Goal: Complete application form

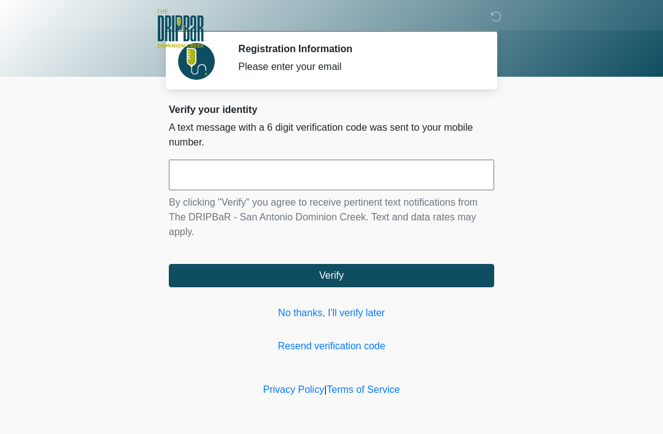
click at [419, 163] on input "text" at bounding box center [331, 175] width 325 height 31
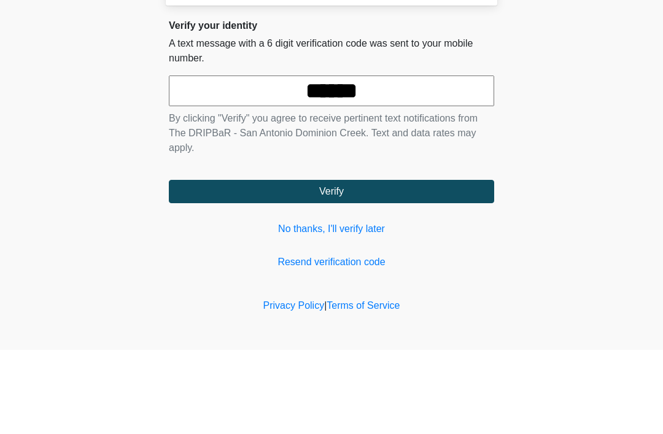
type input "******"
click at [332, 264] on button "Verify" at bounding box center [331, 275] width 325 height 23
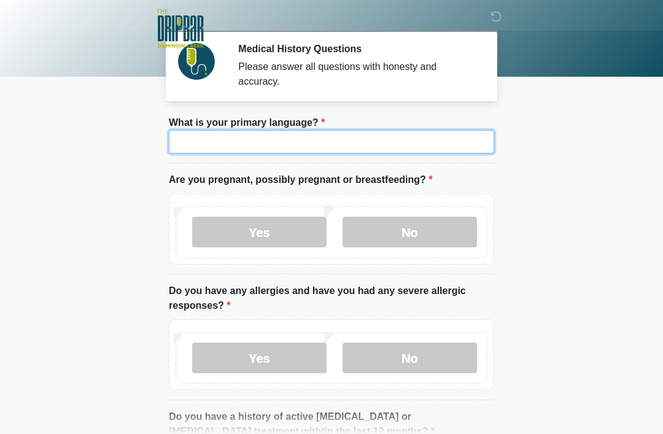
click at [396, 145] on input "What is your primary language?" at bounding box center [331, 141] width 325 height 23
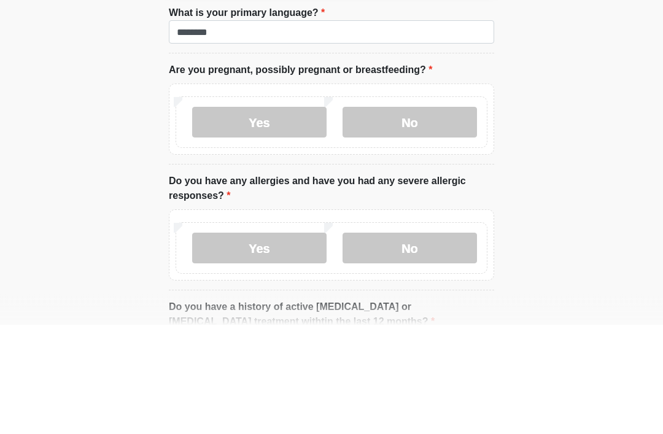
scroll to position [110, 0]
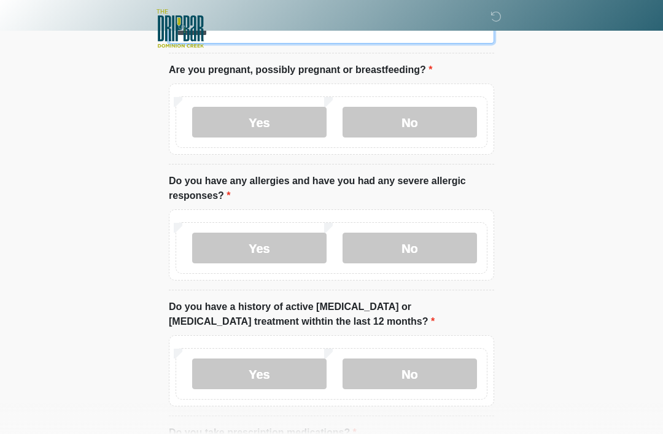
type input "*******"
click at [408, 129] on label "No" at bounding box center [410, 122] width 134 height 31
click at [433, 243] on label "No" at bounding box center [410, 248] width 134 height 31
click at [426, 375] on label "No" at bounding box center [410, 374] width 134 height 31
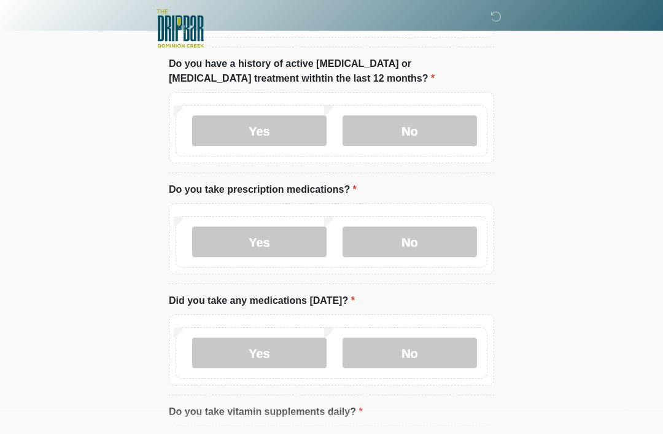
scroll to position [351, 0]
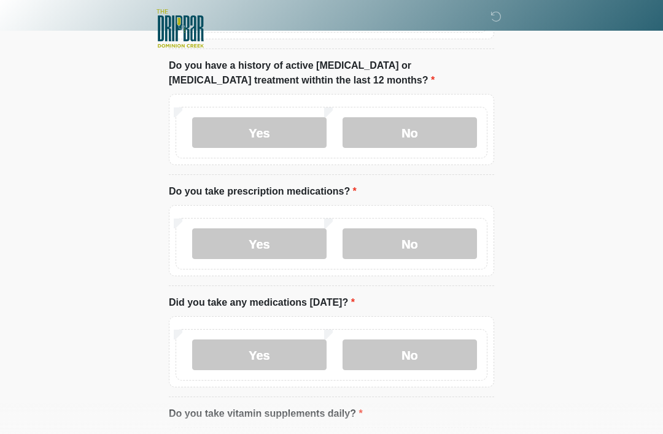
click at [284, 236] on label "Yes" at bounding box center [259, 243] width 134 height 31
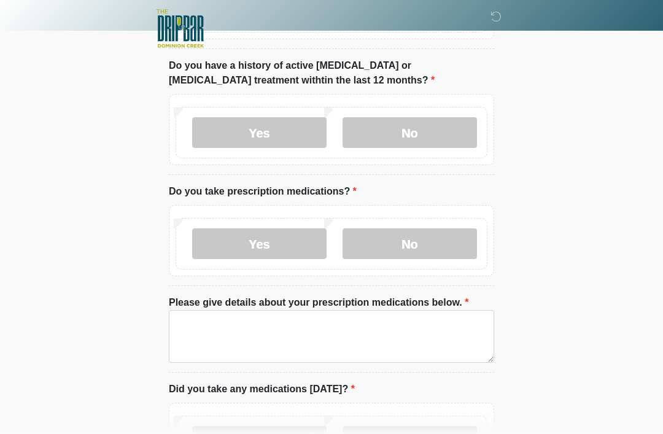
click at [324, 303] on label "Please give details about your prescription medications below." at bounding box center [319, 302] width 300 height 15
click at [324, 310] on textarea "Please give details about your prescription medications below." at bounding box center [331, 336] width 325 height 53
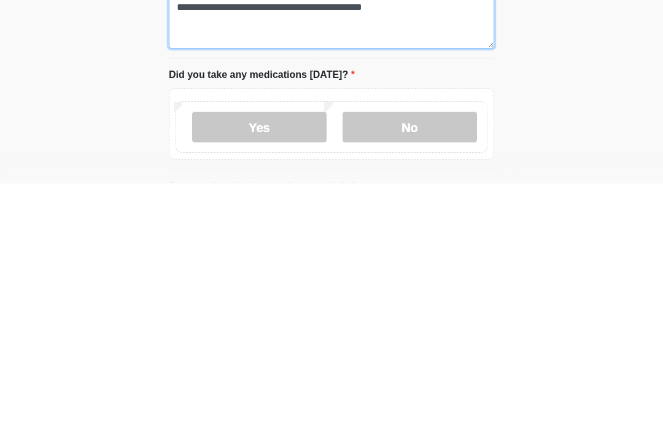
scroll to position [416, 0]
type textarea "**********"
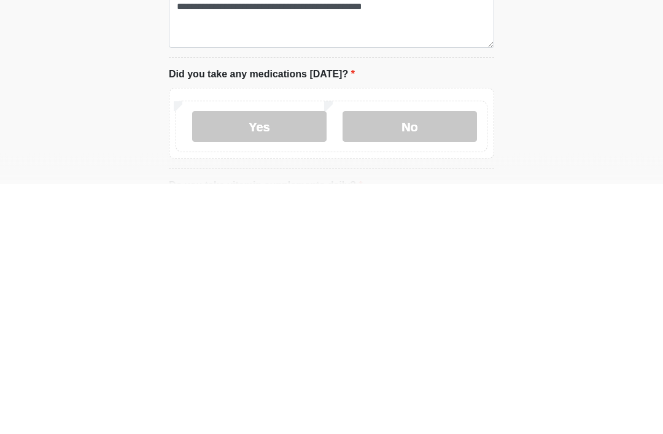
click at [285, 362] on label "Yes" at bounding box center [259, 377] width 134 height 31
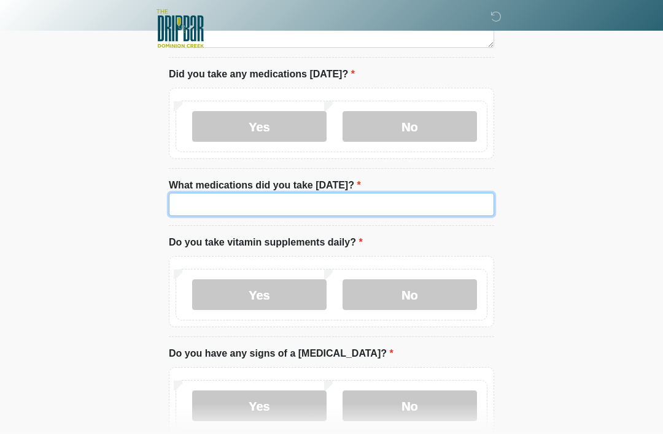
click at [375, 204] on input "What medications did you take [DATE]?" at bounding box center [331, 204] width 325 height 23
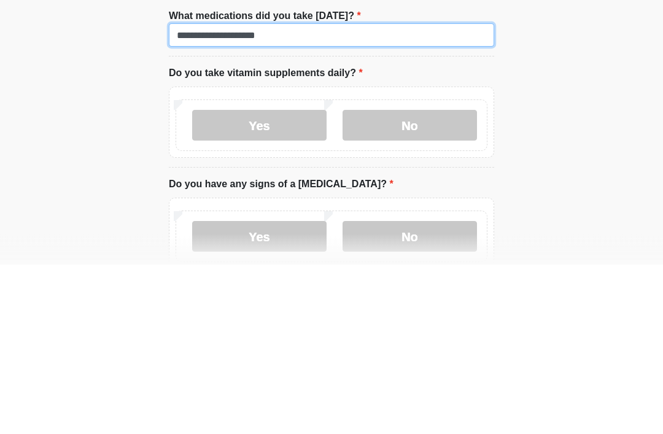
type input "**********"
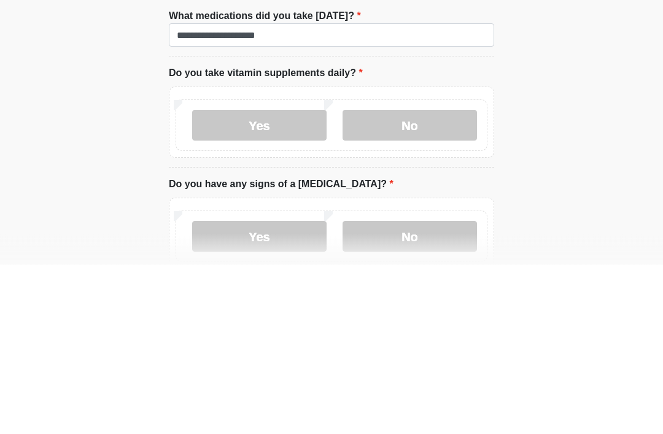
click at [447, 280] on label "No" at bounding box center [410, 295] width 134 height 31
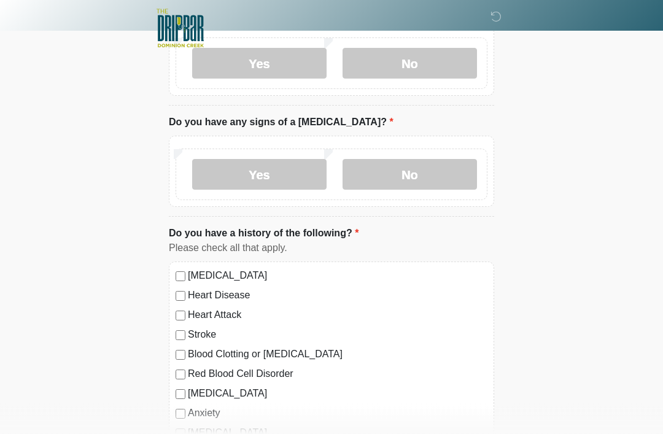
scroll to position [898, 0]
click at [449, 165] on label "No" at bounding box center [410, 174] width 134 height 31
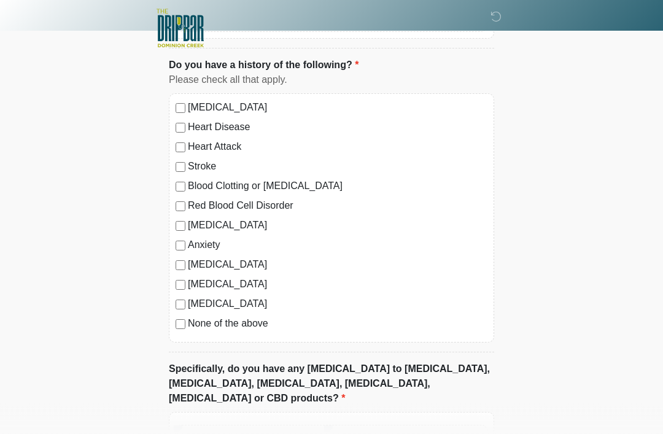
scroll to position [1066, 0]
click at [255, 322] on label "None of the above" at bounding box center [338, 323] width 300 height 15
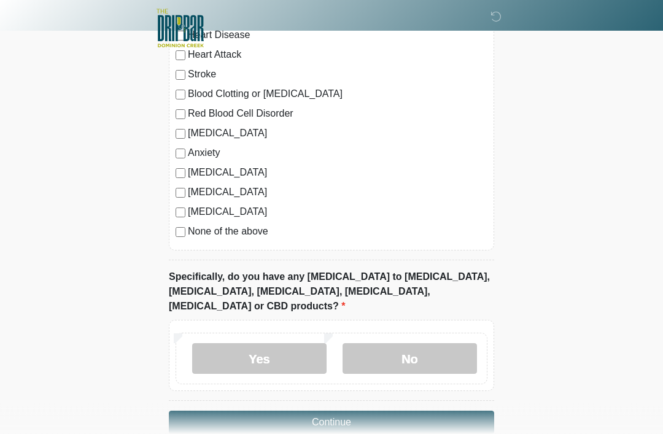
scroll to position [1167, 0]
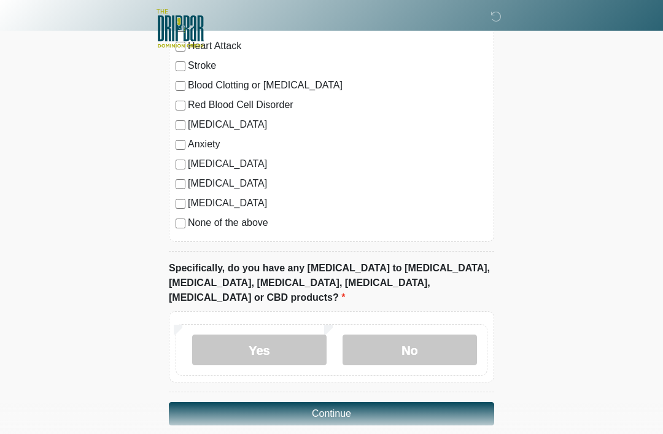
click at [426, 335] on label "No" at bounding box center [410, 350] width 134 height 31
click at [357, 402] on button "Continue" at bounding box center [331, 413] width 325 height 23
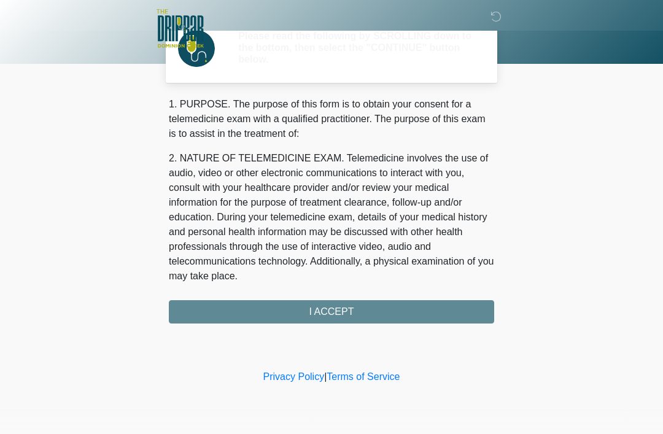
scroll to position [0, 0]
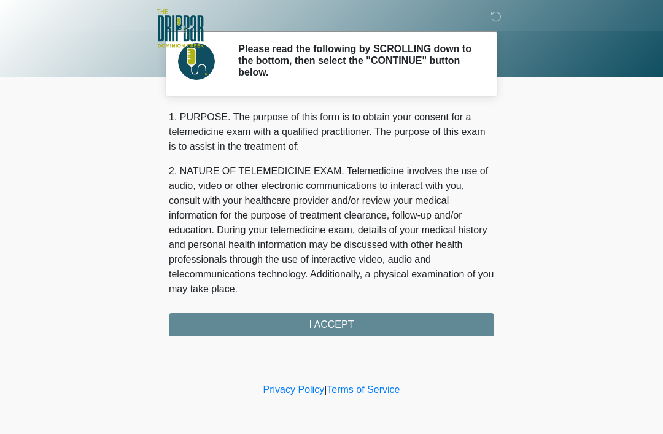
click at [384, 329] on div "1. PURPOSE. The purpose of this form is to obtain your consent for a telemedici…" at bounding box center [331, 223] width 325 height 227
click at [385, 323] on div "1. PURPOSE. The purpose of this form is to obtain your consent for a telemedici…" at bounding box center [331, 223] width 325 height 227
click at [373, 322] on div "1. PURPOSE. The purpose of this form is to obtain your consent for a telemedici…" at bounding box center [331, 223] width 325 height 227
click at [376, 321] on div "1. PURPOSE. The purpose of this form is to obtain your consent for a telemedici…" at bounding box center [331, 223] width 325 height 227
click at [374, 318] on div "1. PURPOSE. The purpose of this form is to obtain your consent for a telemedici…" at bounding box center [331, 223] width 325 height 227
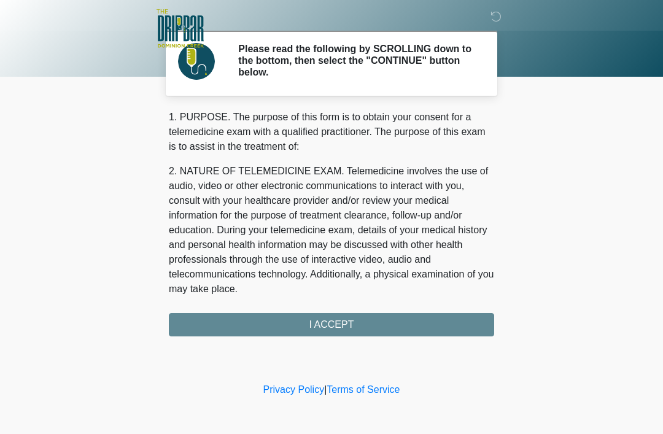
click at [370, 324] on div "1. PURPOSE. The purpose of this form is to obtain your consent for a telemedici…" at bounding box center [331, 223] width 325 height 227
click at [358, 326] on div "1. PURPOSE. The purpose of this form is to obtain your consent for a telemedici…" at bounding box center [331, 223] width 325 height 227
click at [357, 326] on div "1. PURPOSE. The purpose of this form is to obtain your consent for a telemedici…" at bounding box center [331, 223] width 325 height 227
click at [445, 328] on div "1. PURPOSE. The purpose of this form is to obtain your consent for a telemedici…" at bounding box center [331, 223] width 325 height 227
click at [440, 329] on div "1. PURPOSE. The purpose of this form is to obtain your consent for a telemedici…" at bounding box center [331, 223] width 325 height 227
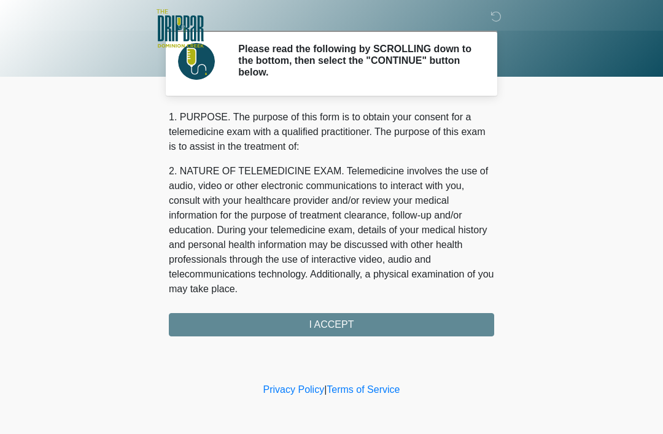
click at [431, 327] on div "1. PURPOSE. The purpose of this form is to obtain your consent for a telemedici…" at bounding box center [331, 223] width 325 height 227
click at [358, 332] on div "1. PURPOSE. The purpose of this form is to obtain your consent for a telemedici…" at bounding box center [331, 223] width 325 height 227
click at [357, 331] on div "1. PURPOSE. The purpose of this form is to obtain your consent for a telemedici…" at bounding box center [331, 223] width 325 height 227
click at [370, 313] on div "1. PURPOSE. The purpose of this form is to obtain your consent for a telemedici…" at bounding box center [331, 223] width 325 height 227
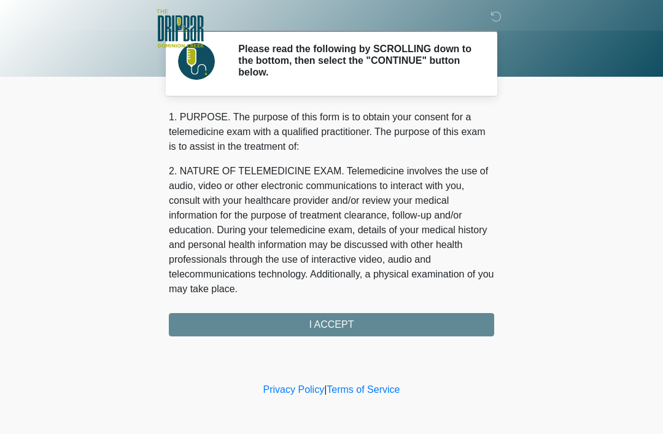
click at [368, 321] on div "1. PURPOSE. The purpose of this form is to obtain your consent for a telemedici…" at bounding box center [331, 223] width 325 height 227
click at [365, 325] on div "1. PURPOSE. The purpose of this form is to obtain your consent for a telemedici…" at bounding box center [331, 223] width 325 height 227
click at [367, 327] on div "1. PURPOSE. The purpose of this form is to obtain your consent for a telemedici…" at bounding box center [331, 223] width 325 height 227
click at [379, 318] on div "1. PURPOSE. The purpose of this form is to obtain your consent for a telemedici…" at bounding box center [331, 223] width 325 height 227
click at [337, 325] on div "1. PURPOSE. The purpose of this form is to obtain your consent for a telemedici…" at bounding box center [331, 223] width 325 height 227
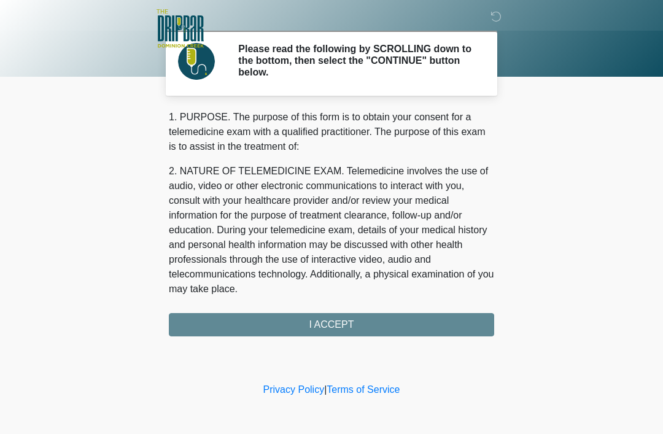
click at [338, 329] on div "1. PURPOSE. The purpose of this form is to obtain your consent for a telemedici…" at bounding box center [331, 223] width 325 height 227
click at [344, 324] on div "1. PURPOSE. The purpose of this form is to obtain your consent for a telemedici…" at bounding box center [331, 223] width 325 height 227
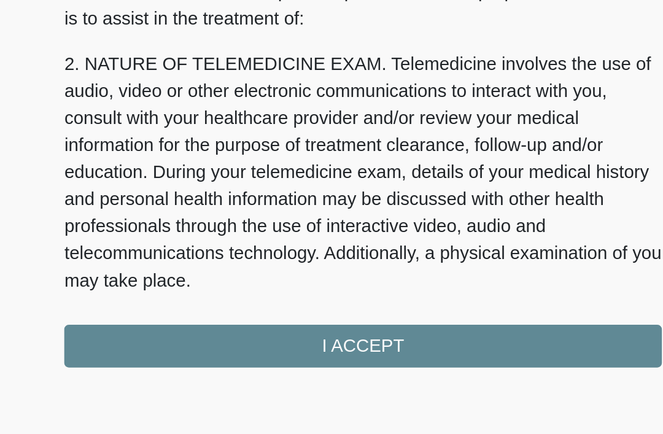
click at [211, 189] on div "1. PURPOSE. The purpose of this form is to obtain your consent for a telemedici…" at bounding box center [331, 223] width 325 height 227
click at [215, 188] on div "1. PURPOSE. The purpose of this form is to obtain your consent for a telemedici…" at bounding box center [331, 223] width 325 height 227
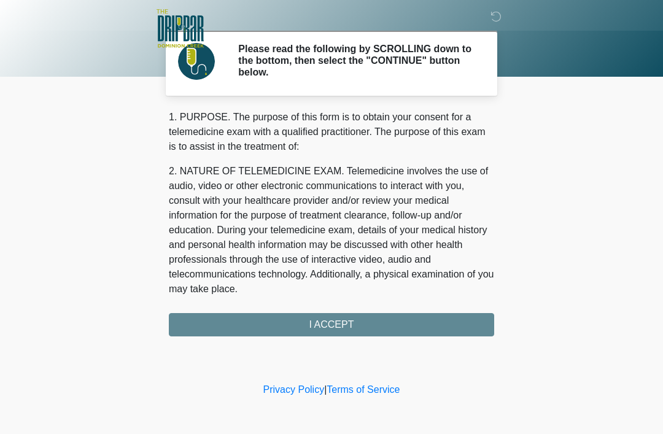
click at [348, 326] on div "1. PURPOSE. The purpose of this form is to obtain your consent for a telemedici…" at bounding box center [331, 223] width 325 height 227
click at [378, 317] on div "1. PURPOSE. The purpose of this form is to obtain your consent for a telemedici…" at bounding box center [331, 223] width 325 height 227
click at [375, 322] on div "1. PURPOSE. The purpose of this form is to obtain your consent for a telemedici…" at bounding box center [331, 223] width 325 height 227
click at [371, 324] on div "1. PURPOSE. The purpose of this form is to obtain your consent for a telemedici…" at bounding box center [331, 223] width 325 height 227
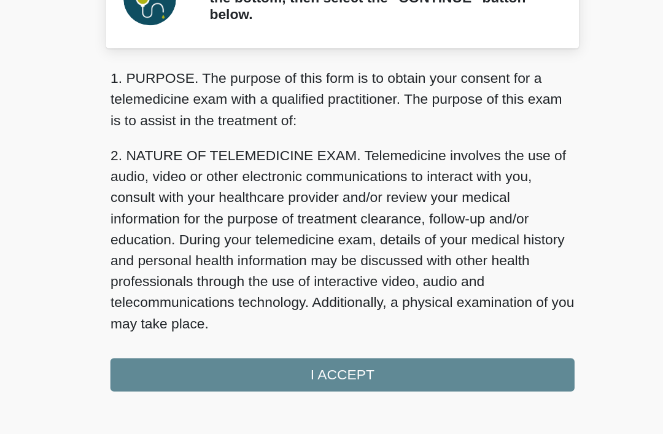
click at [256, 258] on div "1. PURPOSE. The purpose of this form is to obtain your consent for a telemedici…" at bounding box center [331, 223] width 325 height 227
click at [256, 257] on div "1. PURPOSE. The purpose of this form is to obtain your consent for a telemedici…" at bounding box center [331, 223] width 325 height 227
click at [254, 260] on div "1. PURPOSE. The purpose of this form is to obtain your consent for a telemedici…" at bounding box center [331, 223] width 325 height 227
click at [230, 255] on div "1. PURPOSE. The purpose of this form is to obtain your consent for a telemedici…" at bounding box center [331, 223] width 325 height 227
click at [340, 265] on div "1. PURPOSE. The purpose of this form is to obtain your consent for a telemedici…" at bounding box center [331, 223] width 325 height 227
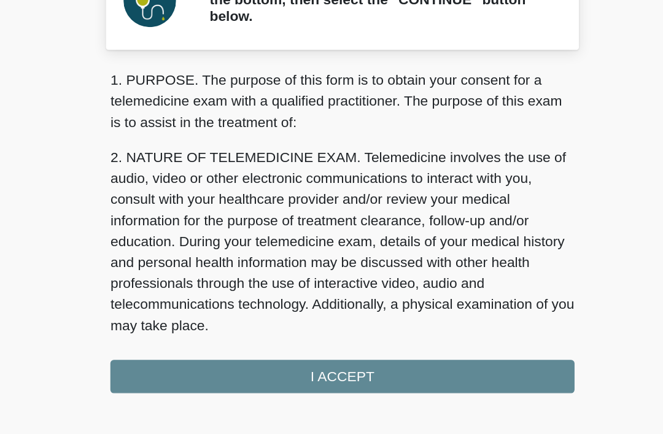
click at [169, 265] on div "1. PURPOSE. The purpose of this form is to obtain your consent for a telemedici…" at bounding box center [331, 223] width 325 height 227
click at [169, 262] on div "1. PURPOSE. The purpose of this form is to obtain your consent for a telemedici…" at bounding box center [331, 223] width 325 height 227
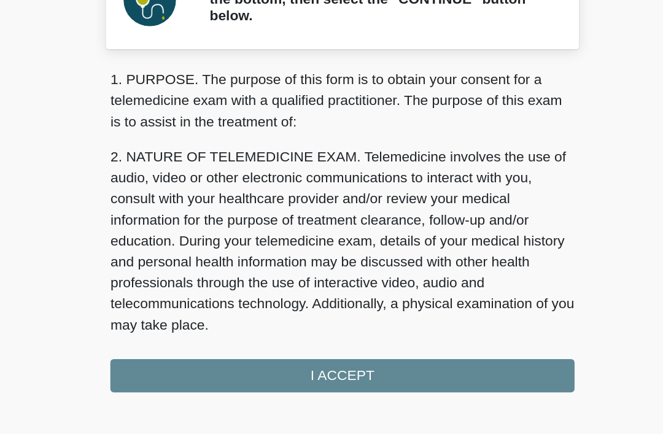
click at [169, 251] on div "1. PURPOSE. The purpose of this form is to obtain your consent for a telemedici…" at bounding box center [331, 223] width 325 height 227
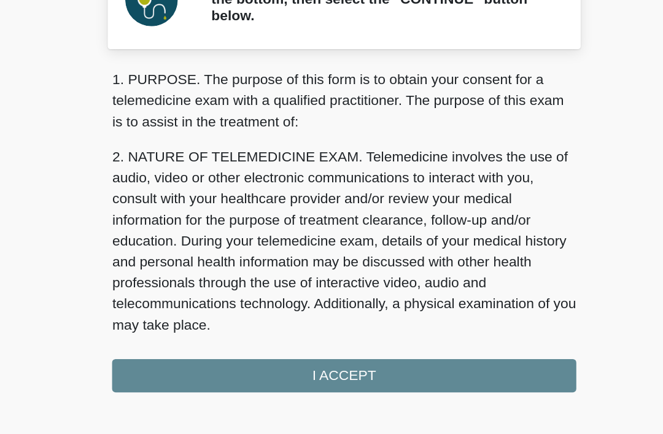
click at [180, 271] on div "1. PURPOSE. The purpose of this form is to obtain your consent for a telemedici…" at bounding box center [331, 223] width 325 height 227
click at [174, 263] on div "1. PURPOSE. The purpose of this form is to obtain your consent for a telemedici…" at bounding box center [331, 223] width 325 height 227
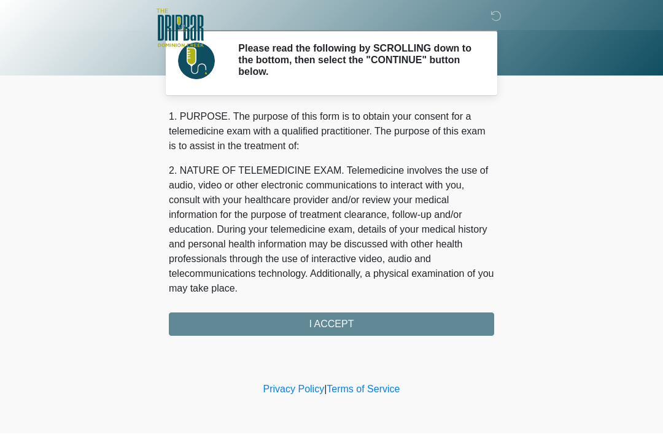
click at [308, 319] on div "1. PURPOSE. The purpose of this form is to obtain your consent for a telemedici…" at bounding box center [331, 223] width 325 height 227
click at [293, 311] on div "1. PURPOSE. The purpose of this form is to obtain your consent for a telemedici…" at bounding box center [331, 223] width 325 height 227
click at [294, 315] on div "1. PURPOSE. The purpose of this form is to obtain your consent for a telemedici…" at bounding box center [331, 223] width 325 height 227
click at [295, 316] on div "1. PURPOSE. The purpose of this form is to obtain your consent for a telemedici…" at bounding box center [331, 223] width 325 height 227
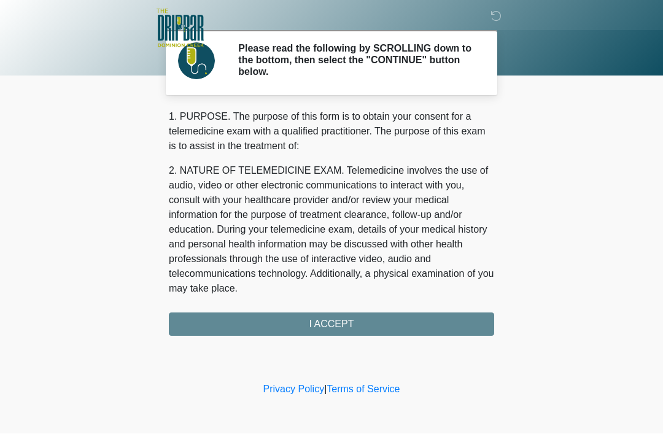
click at [286, 318] on div "1. PURPOSE. The purpose of this form is to obtain your consent for a telemedici…" at bounding box center [331, 223] width 325 height 227
click at [276, 316] on div "1. PURPOSE. The purpose of this form is to obtain your consent for a telemedici…" at bounding box center [331, 223] width 325 height 227
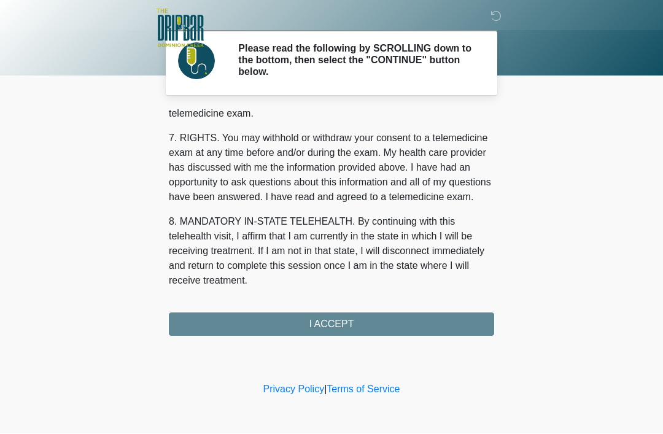
scroll to position [539, 0]
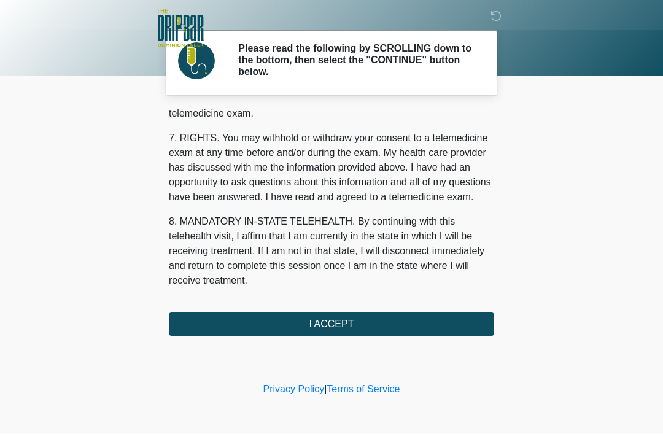
click at [287, 330] on button "I ACCEPT" at bounding box center [331, 324] width 325 height 23
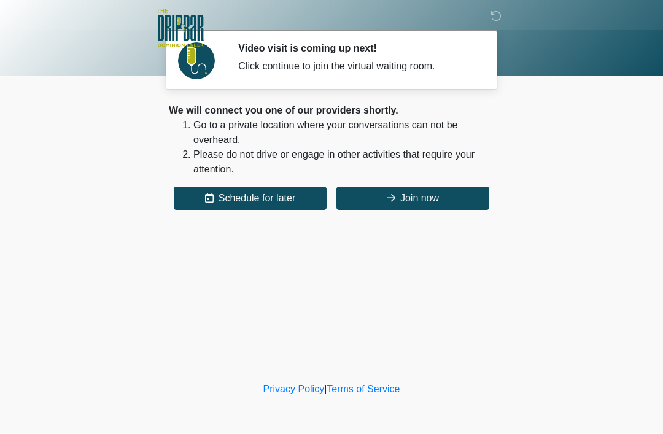
click at [471, 203] on button "Join now" at bounding box center [413, 198] width 153 height 23
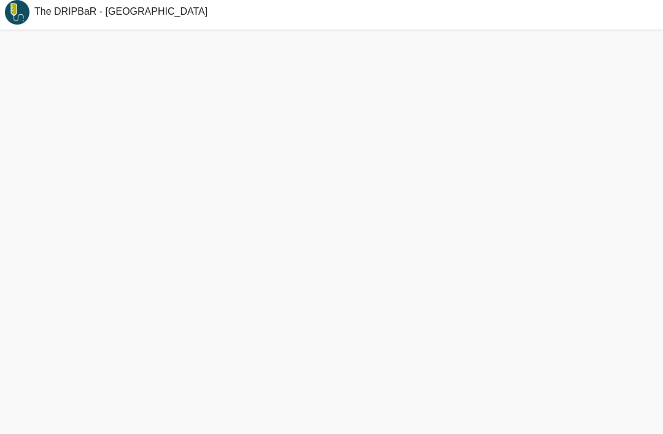
scroll to position [43, 0]
